Goal: Communication & Community: Participate in discussion

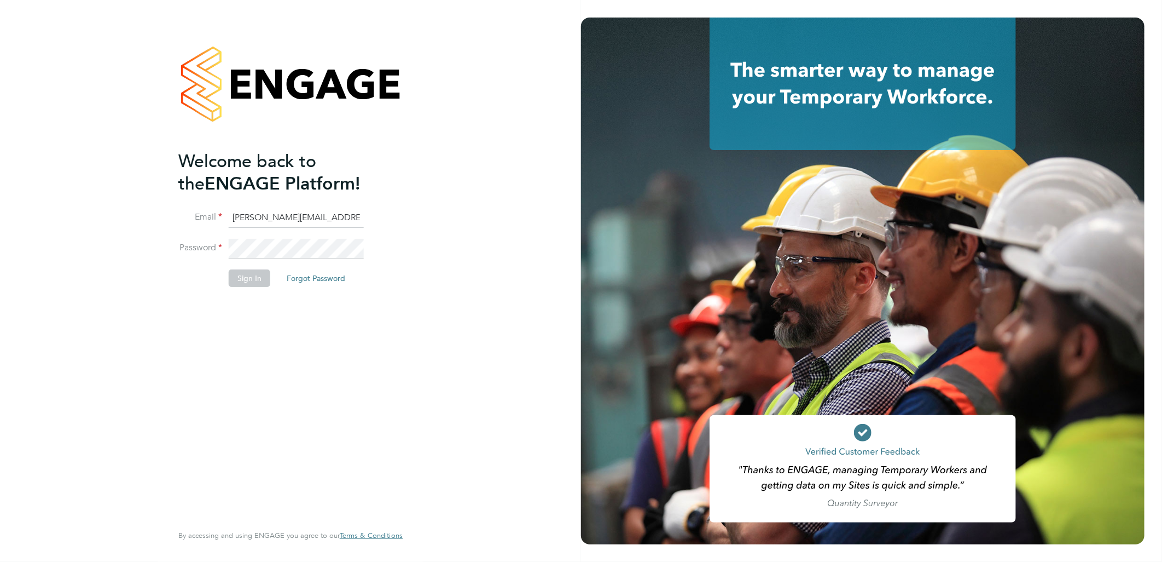
click at [265, 223] on input "sasha.baird@pretiumresourcing.co.uk" at bounding box center [296, 218] width 135 height 20
drag, startPoint x: 276, startPoint y: 218, endPoint x: 135, endPoint y: 211, distance: 141.9
click at [135, 211] on div "Welcome back to the ENGAGE Platform! Email sasha.baird@pretiumresourcing.co.uk …" at bounding box center [290, 281] width 581 height 562
type input "bgis@pretiumresourcing.co.uk"
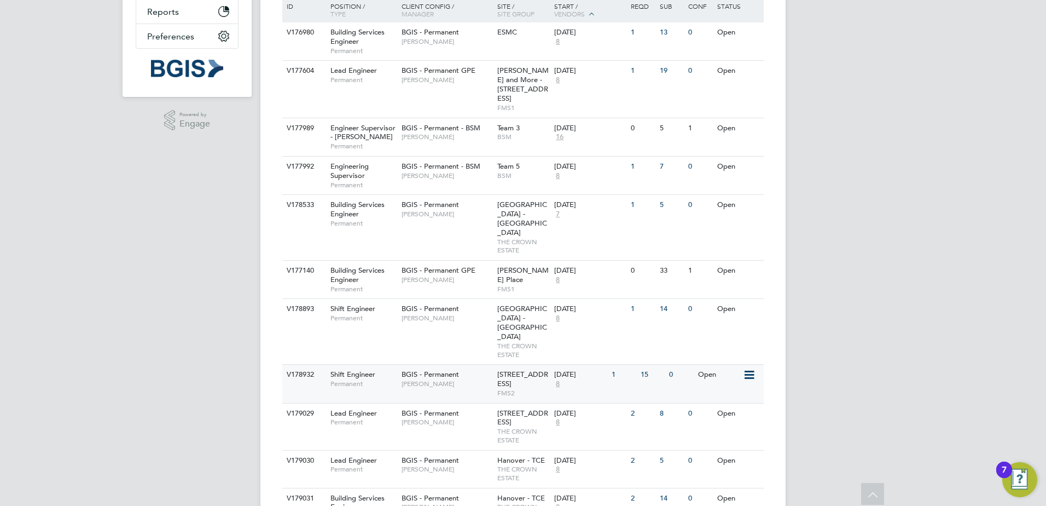
scroll to position [334, 0]
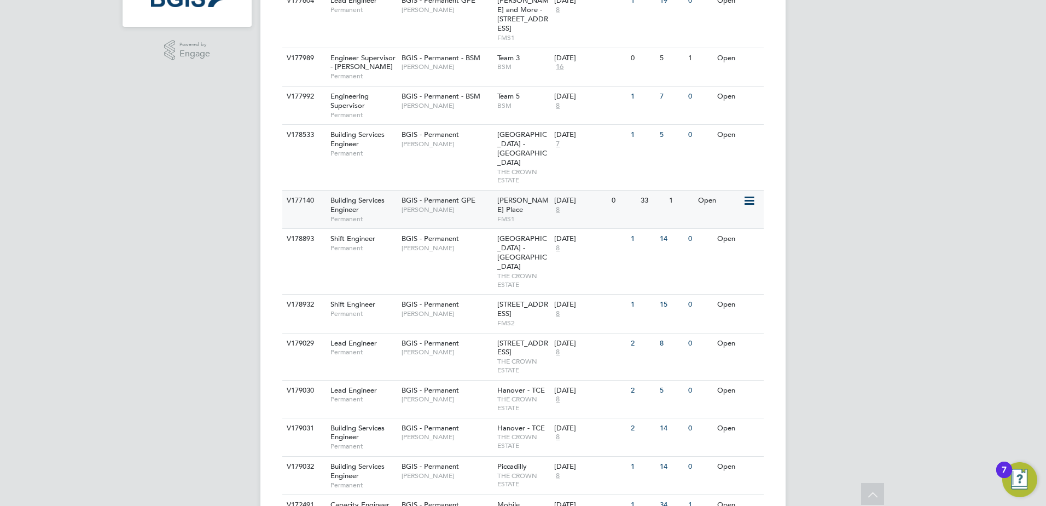
click at [500, 195] on span "[PERSON_NAME] Place" at bounding box center [522, 204] width 51 height 19
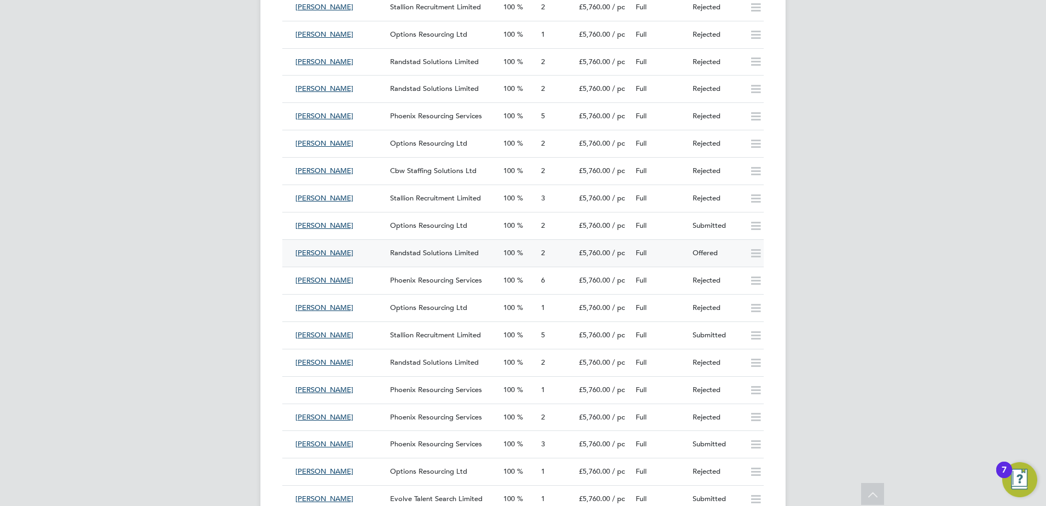
click at [413, 255] on span "Randstad Solutions Limited" at bounding box center [434, 252] width 89 height 9
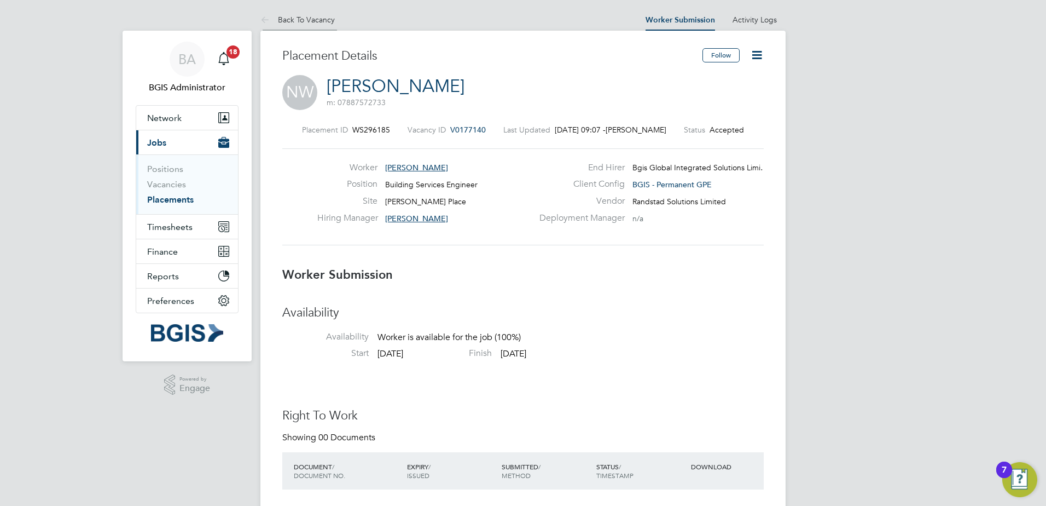
click at [317, 14] on li "Back To Vacancy" at bounding box center [298, 20] width 74 height 22
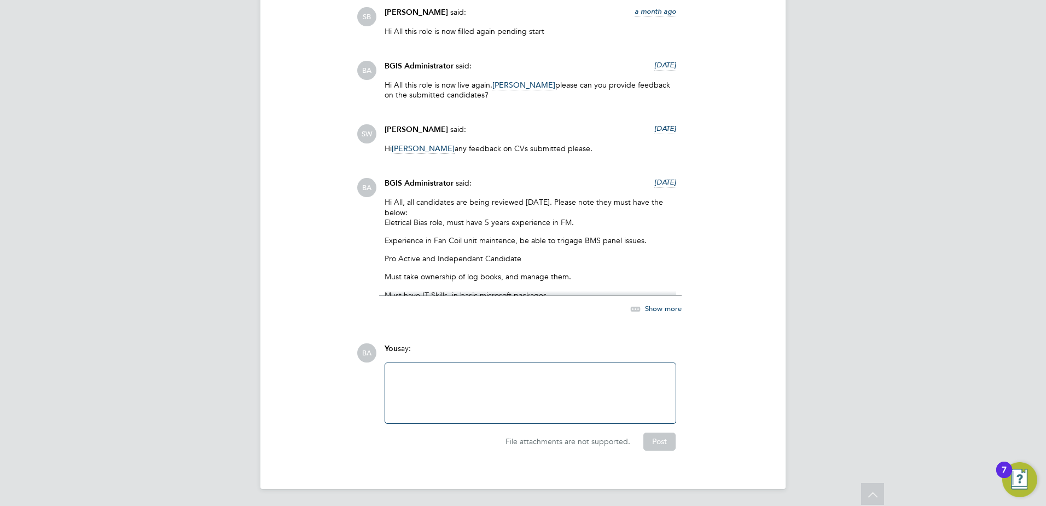
drag, startPoint x: 445, startPoint y: 369, endPoint x: 448, endPoint y: 374, distance: 5.9
click at [447, 372] on div at bounding box center [530, 392] width 277 height 47
click at [596, 374] on div "Hi All this is filled pending acceptance and start" at bounding box center [530, 392] width 277 height 47
click at [533, 380] on div "Hi All this is filled pending acceptance and start" at bounding box center [530, 392] width 277 height 47
click at [486, 379] on div "Hi All this is filled pending acceptance and start" at bounding box center [530, 392] width 277 height 47
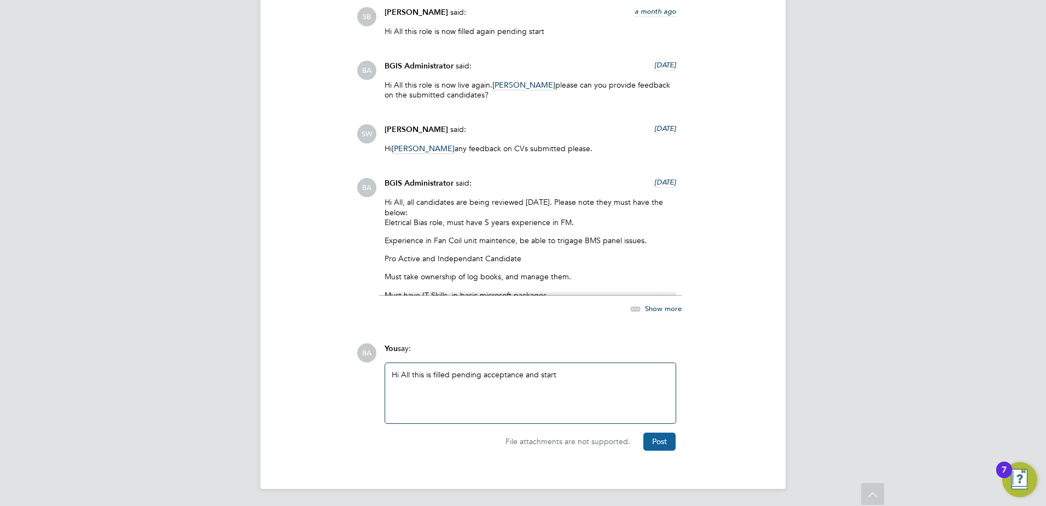
click at [663, 438] on button "Post" at bounding box center [660, 441] width 32 height 18
